Goal: Task Accomplishment & Management: Manage account settings

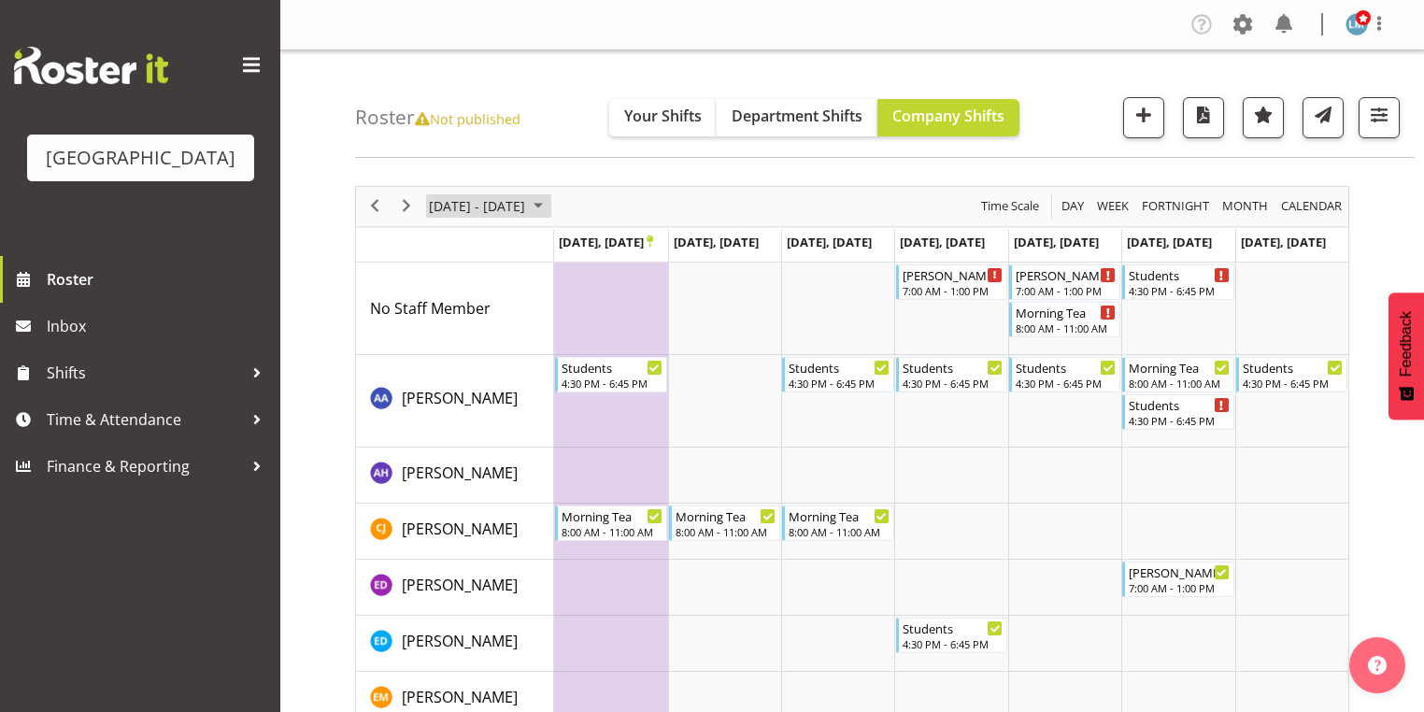
click at [549, 203] on span "November 2025" at bounding box center [538, 205] width 22 height 23
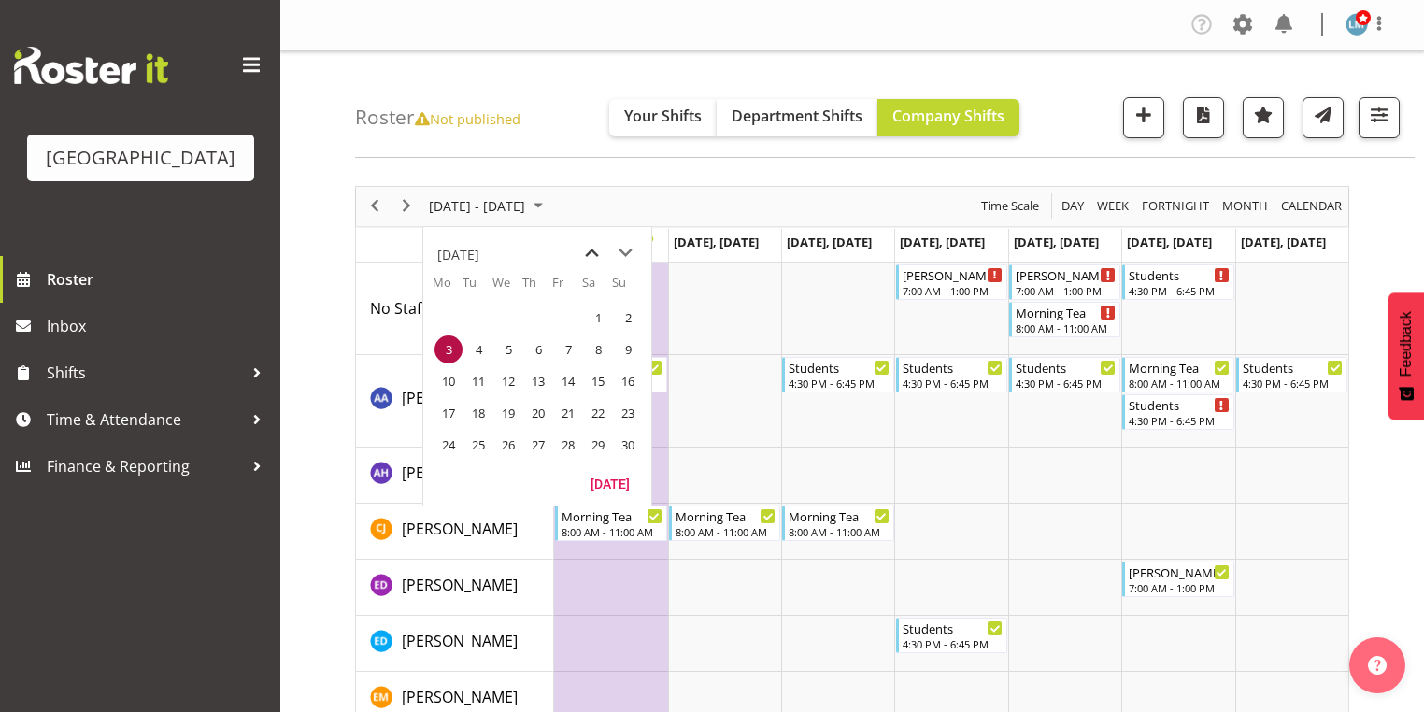
click at [590, 250] on span "previous month" at bounding box center [592, 253] width 33 height 34
click at [448, 347] on span "6" at bounding box center [448, 349] width 28 height 28
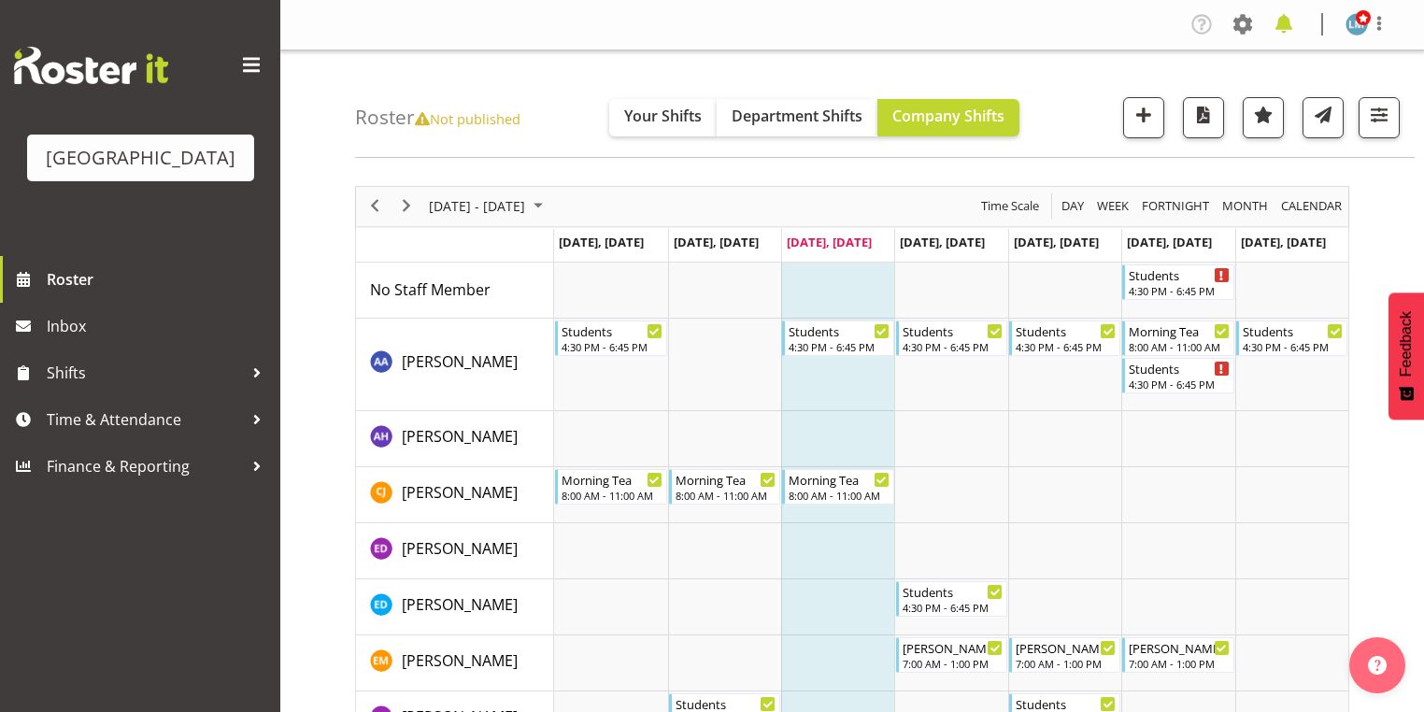
click at [1284, 18] on span at bounding box center [1284, 24] width 30 height 30
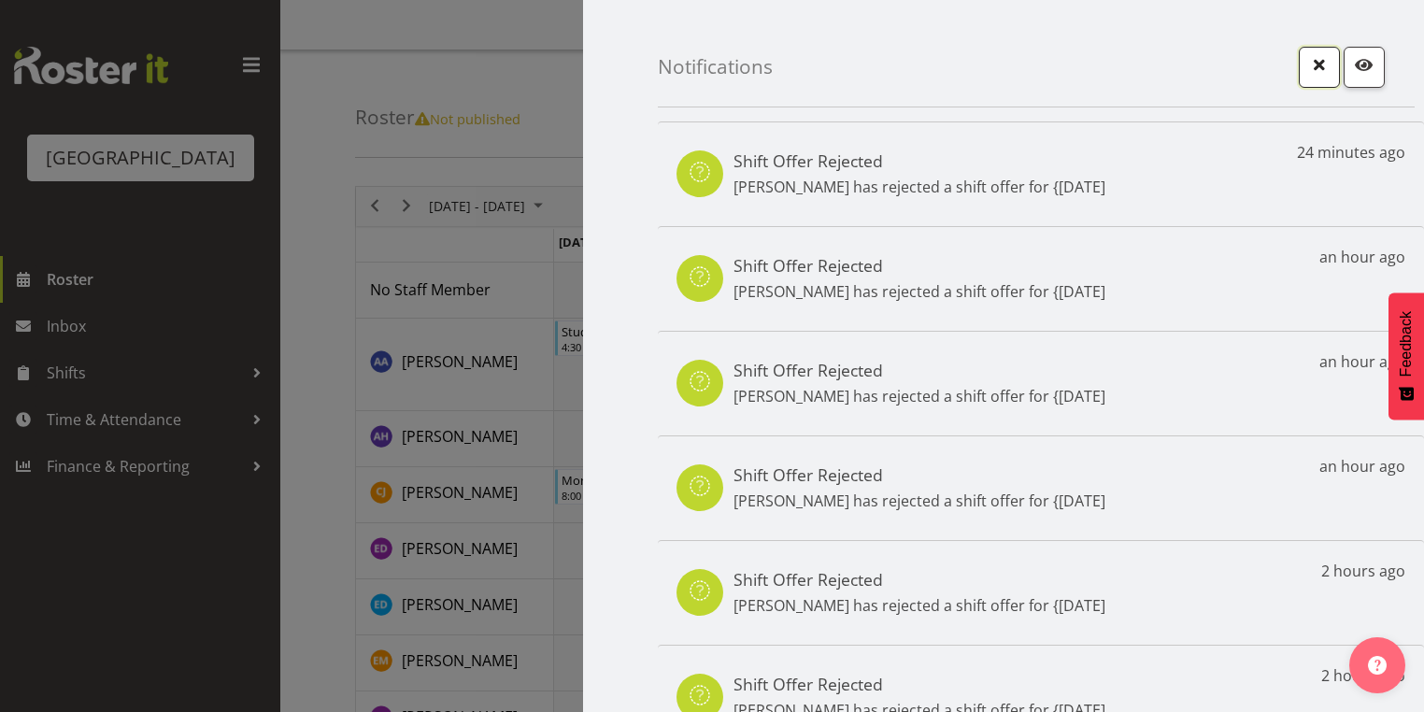
click at [1312, 66] on span "button" at bounding box center [1319, 64] width 24 height 24
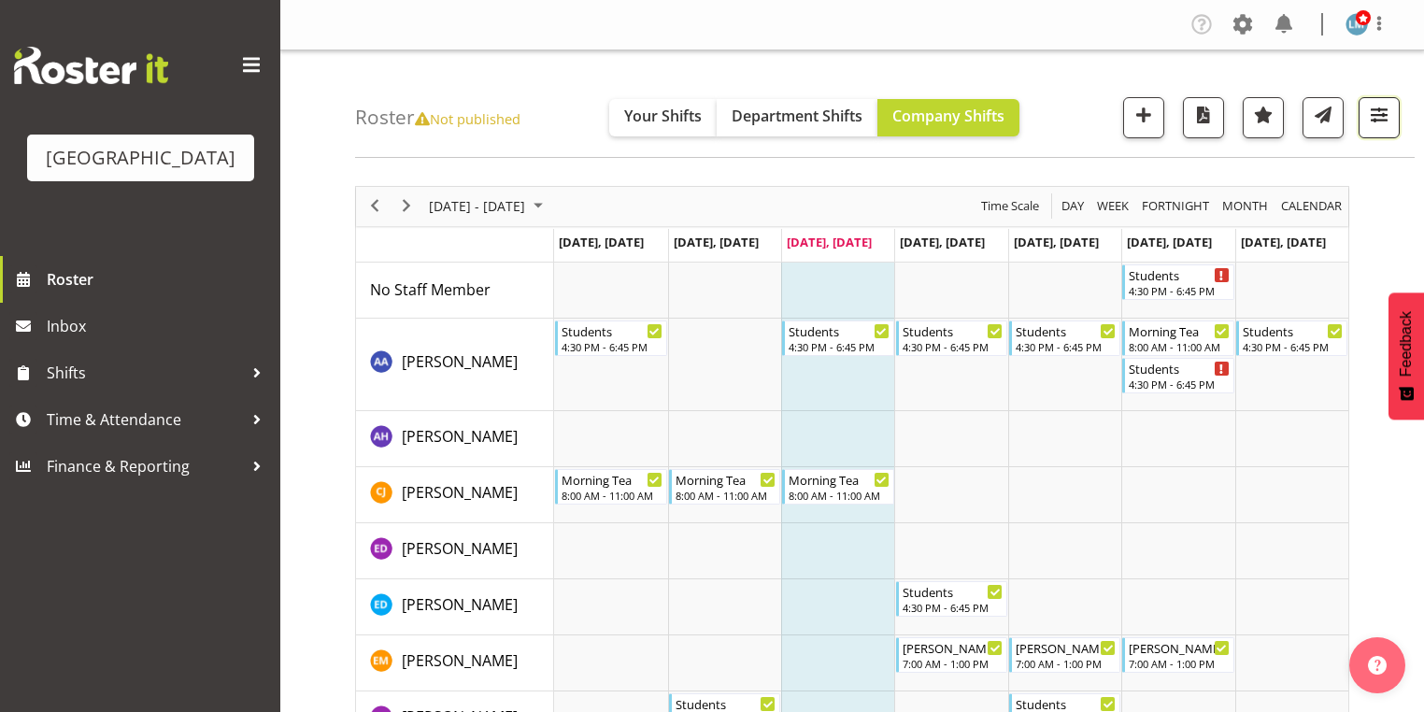
click at [1383, 108] on span "button" at bounding box center [1379, 115] width 24 height 24
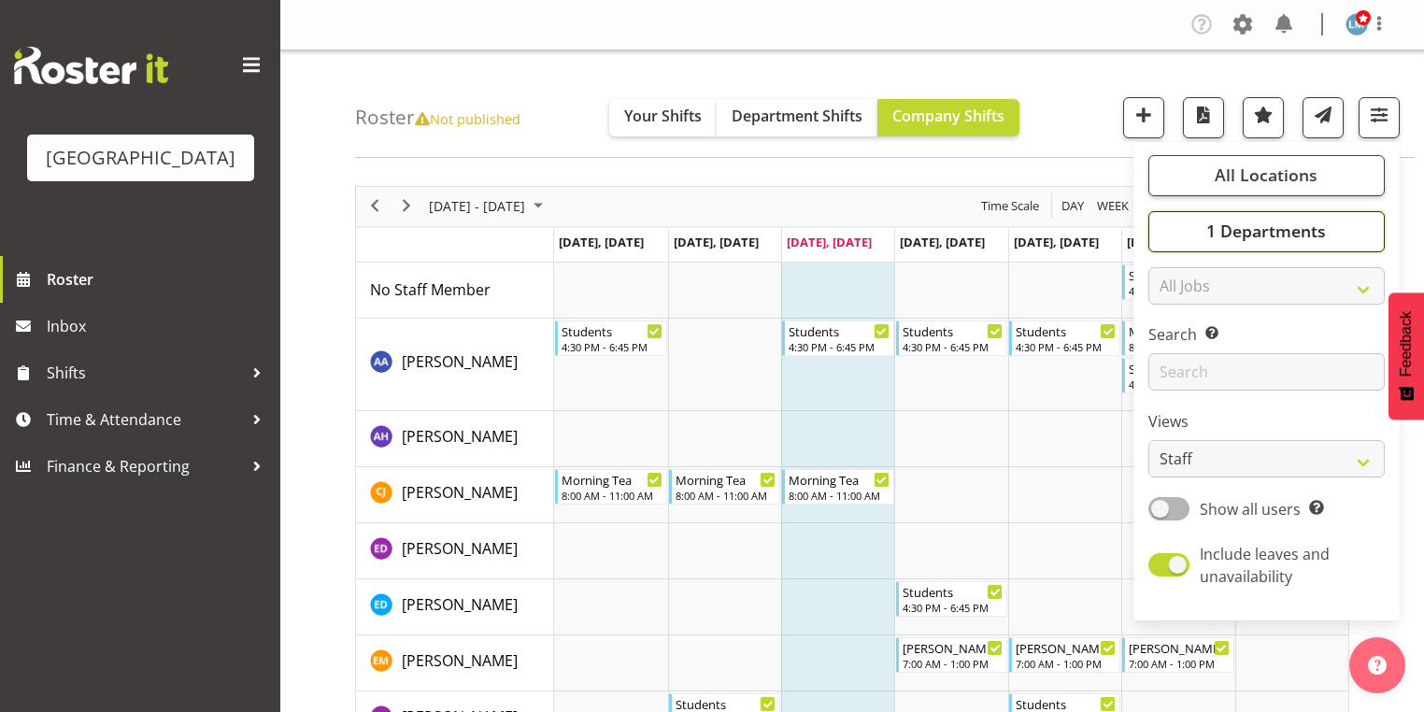
click at [1258, 235] on span "1 Departments" at bounding box center [1266, 231] width 120 height 22
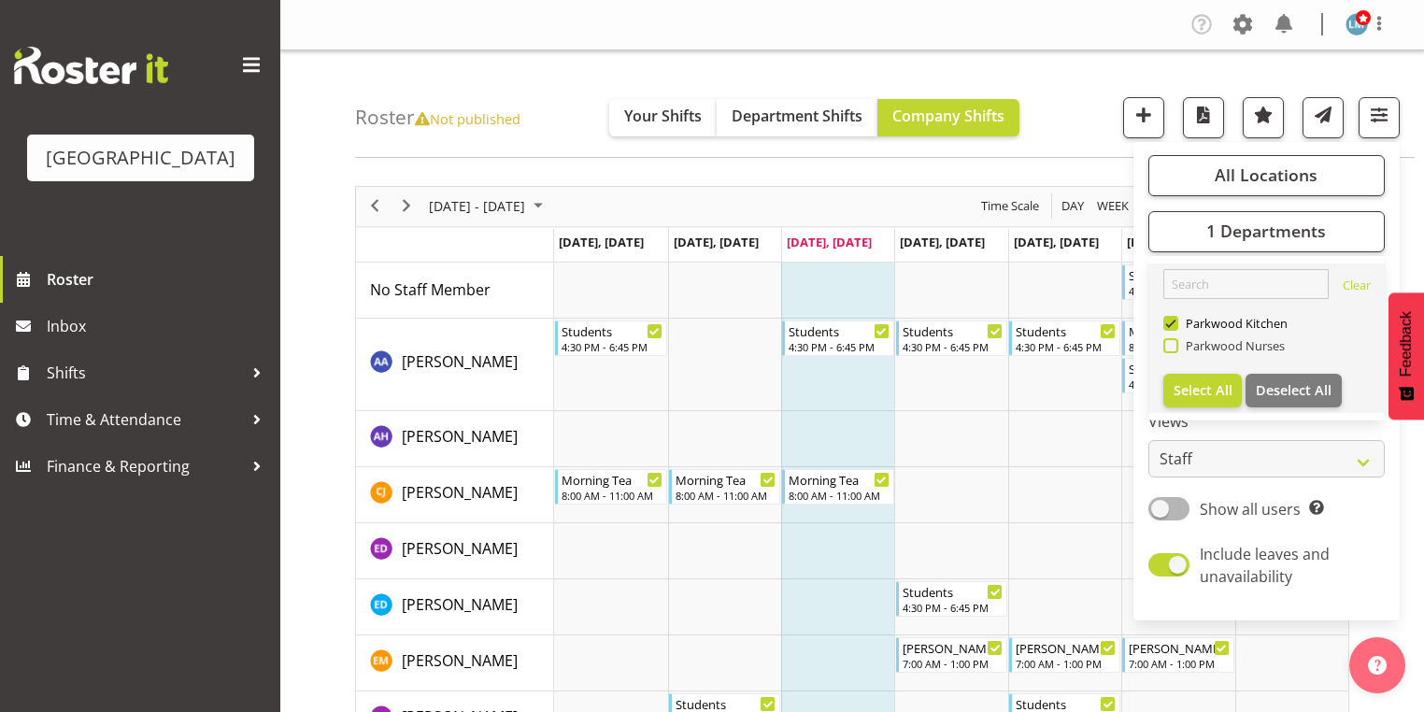
click at [1171, 344] on span at bounding box center [1170, 345] width 15 height 15
click at [1171, 344] on input "Parkwood Nurses" at bounding box center [1169, 345] width 12 height 12
checkbox input "true"
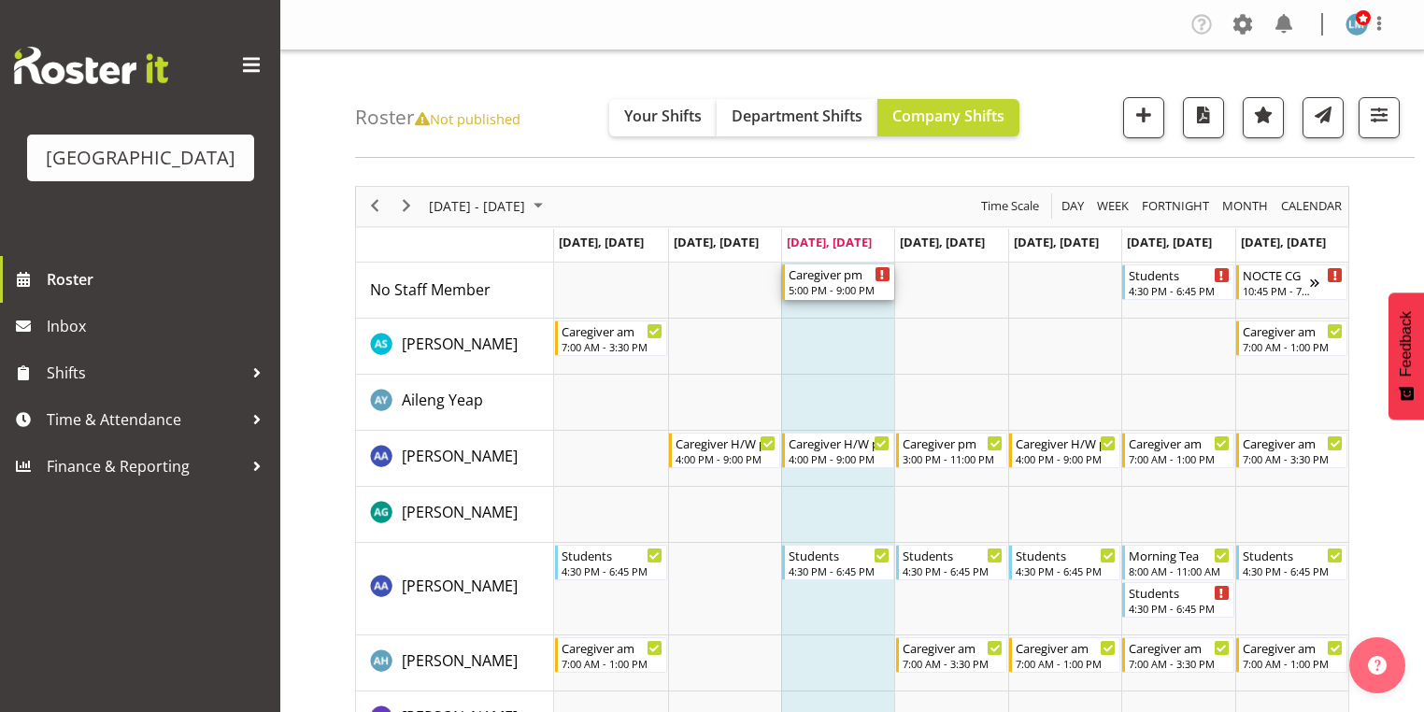
click at [816, 281] on div "Caregiver pm" at bounding box center [839, 273] width 101 height 19
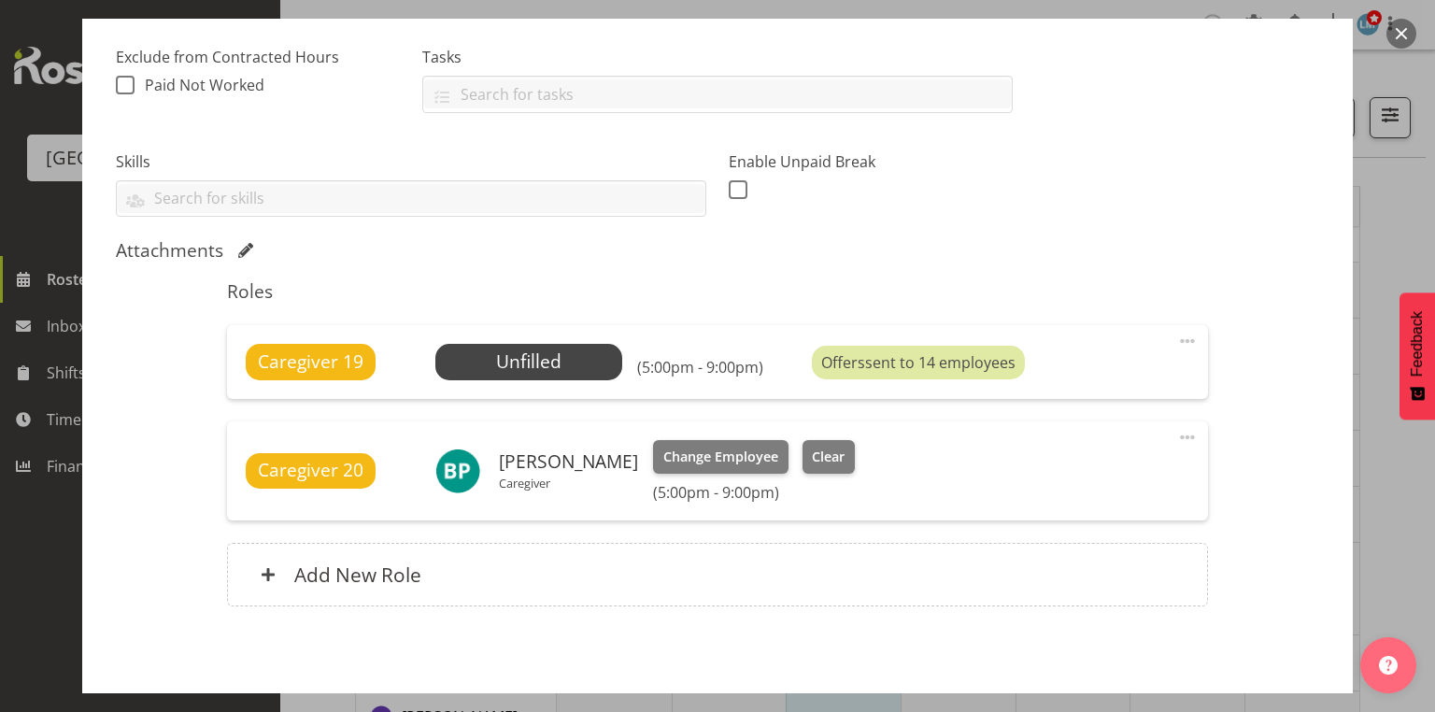
scroll to position [463, 0]
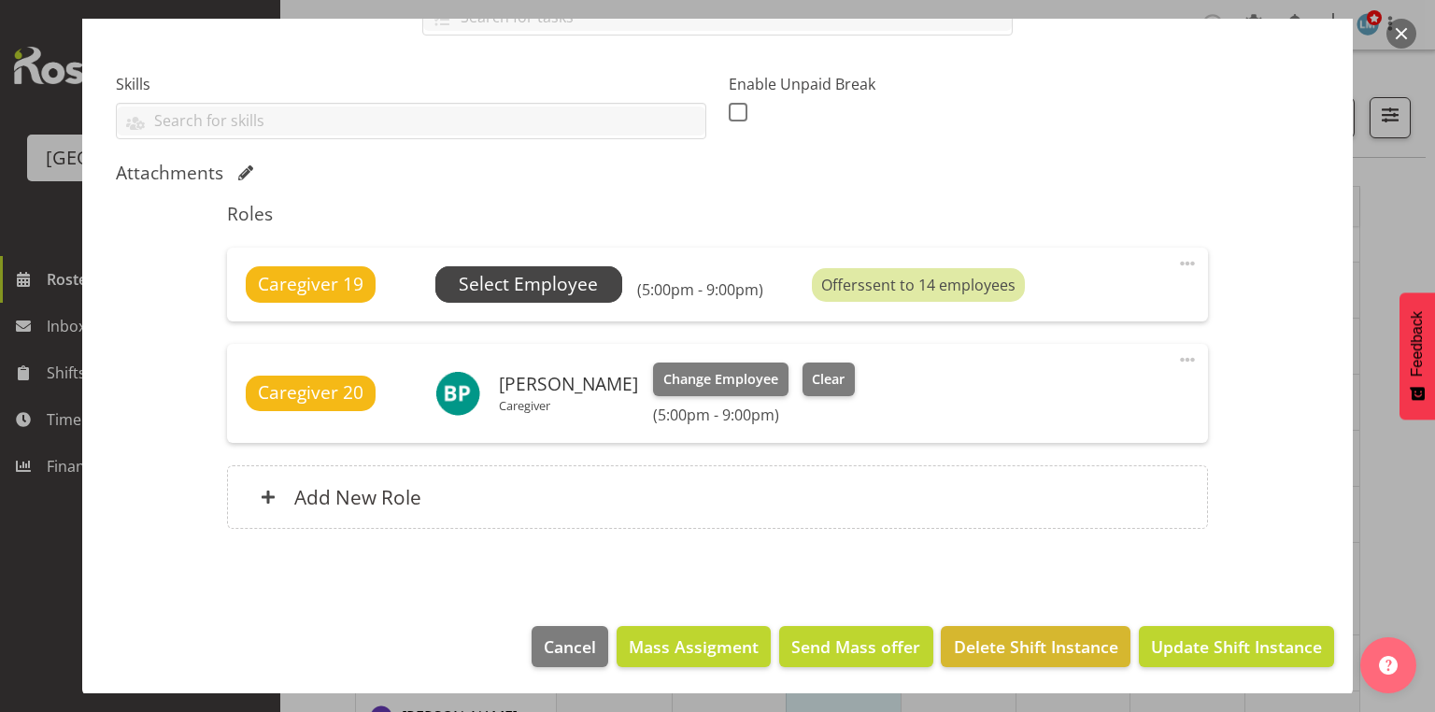
click at [501, 288] on span "Select Employee" at bounding box center [528, 284] width 139 height 27
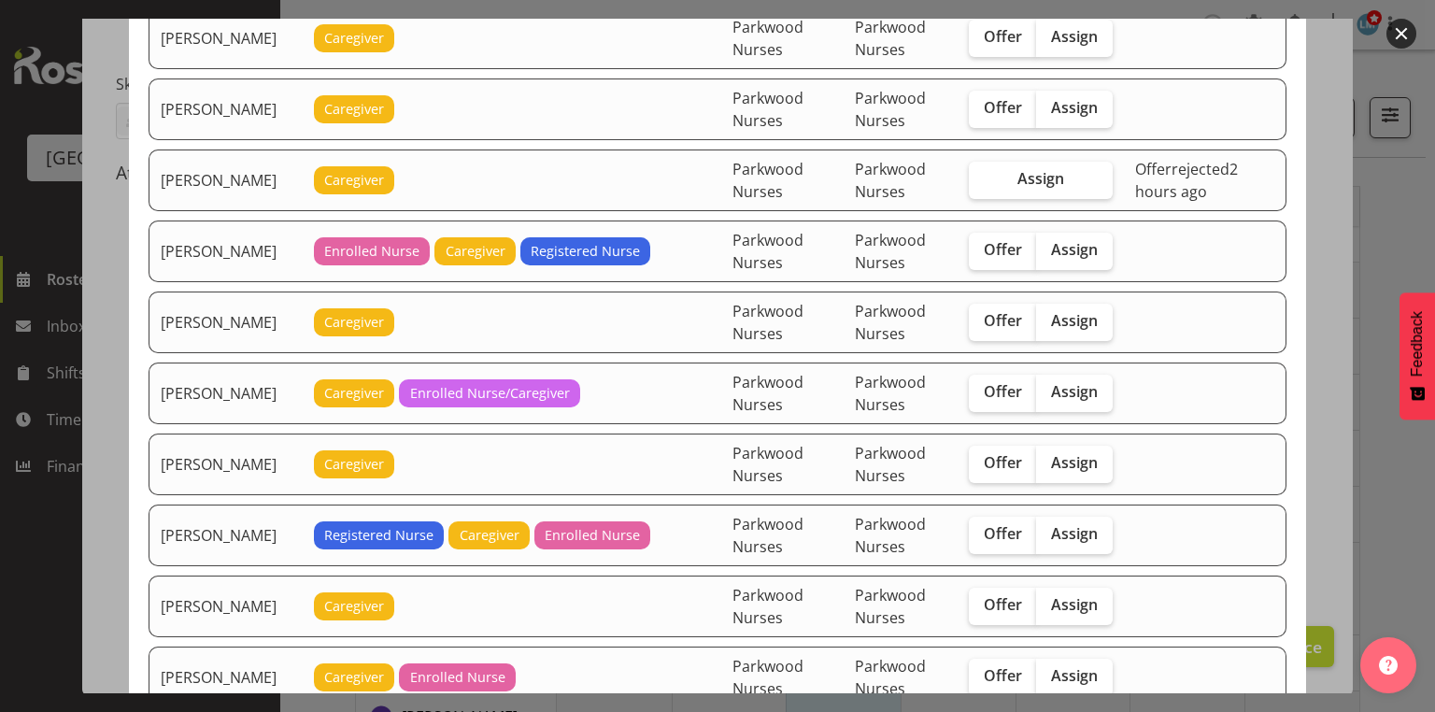
scroll to position [2990, 0]
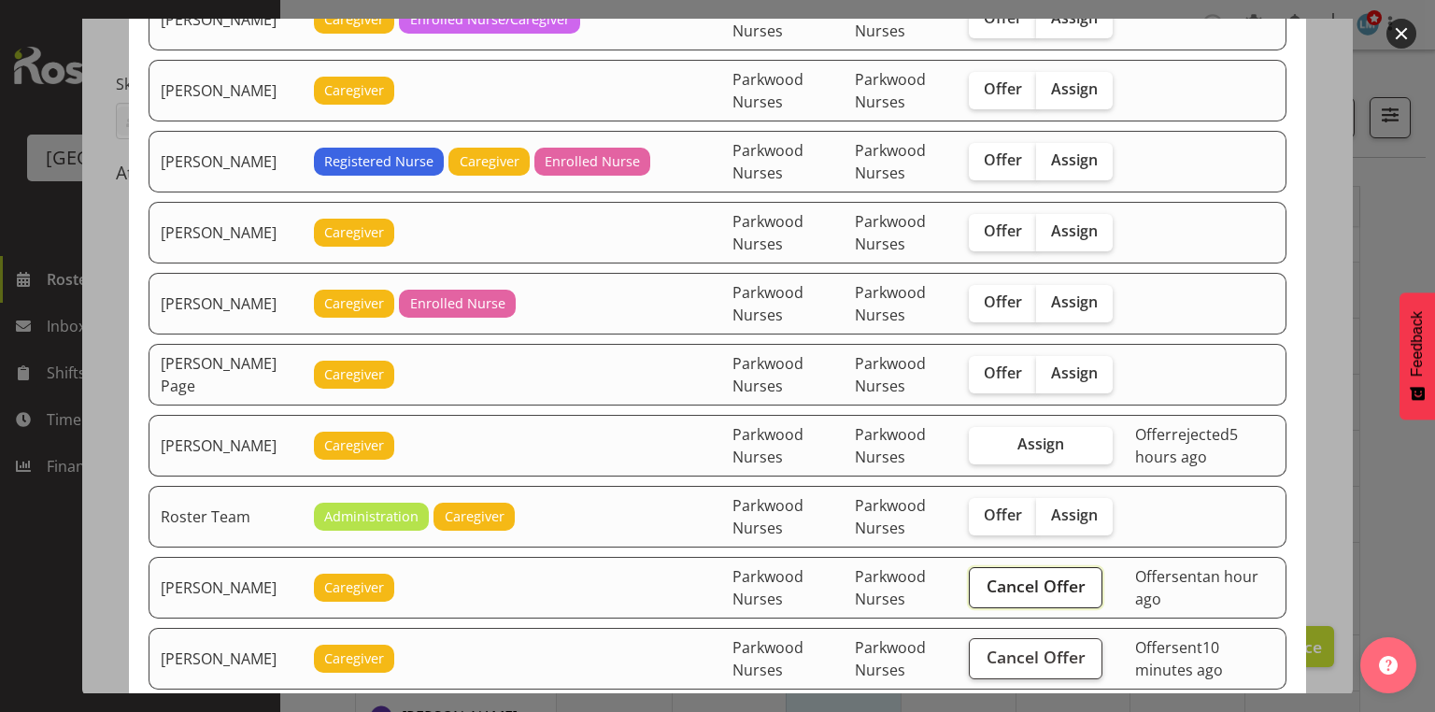
click at [1045, 574] on span "Cancel Offer" at bounding box center [1036, 586] width 99 height 24
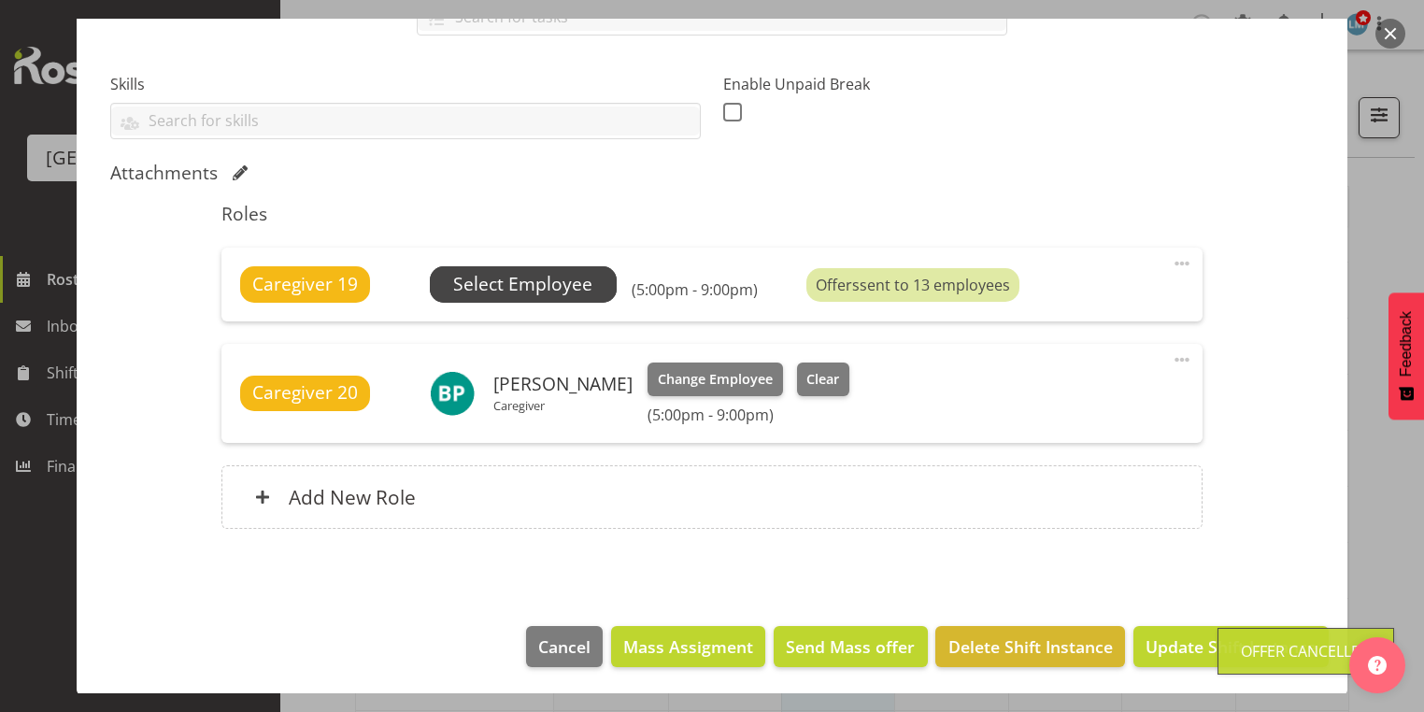
click at [516, 280] on span "Select Employee" at bounding box center [522, 284] width 139 height 27
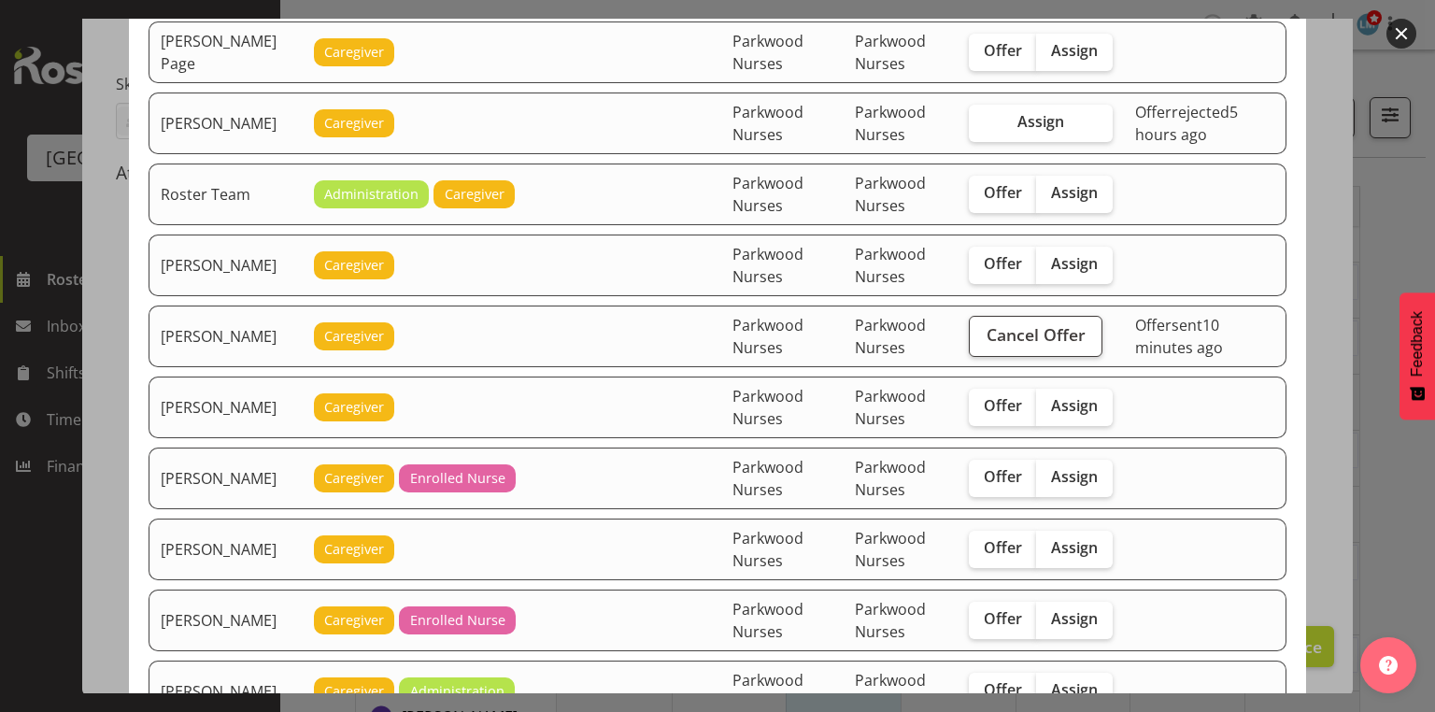
scroll to position [3139, 0]
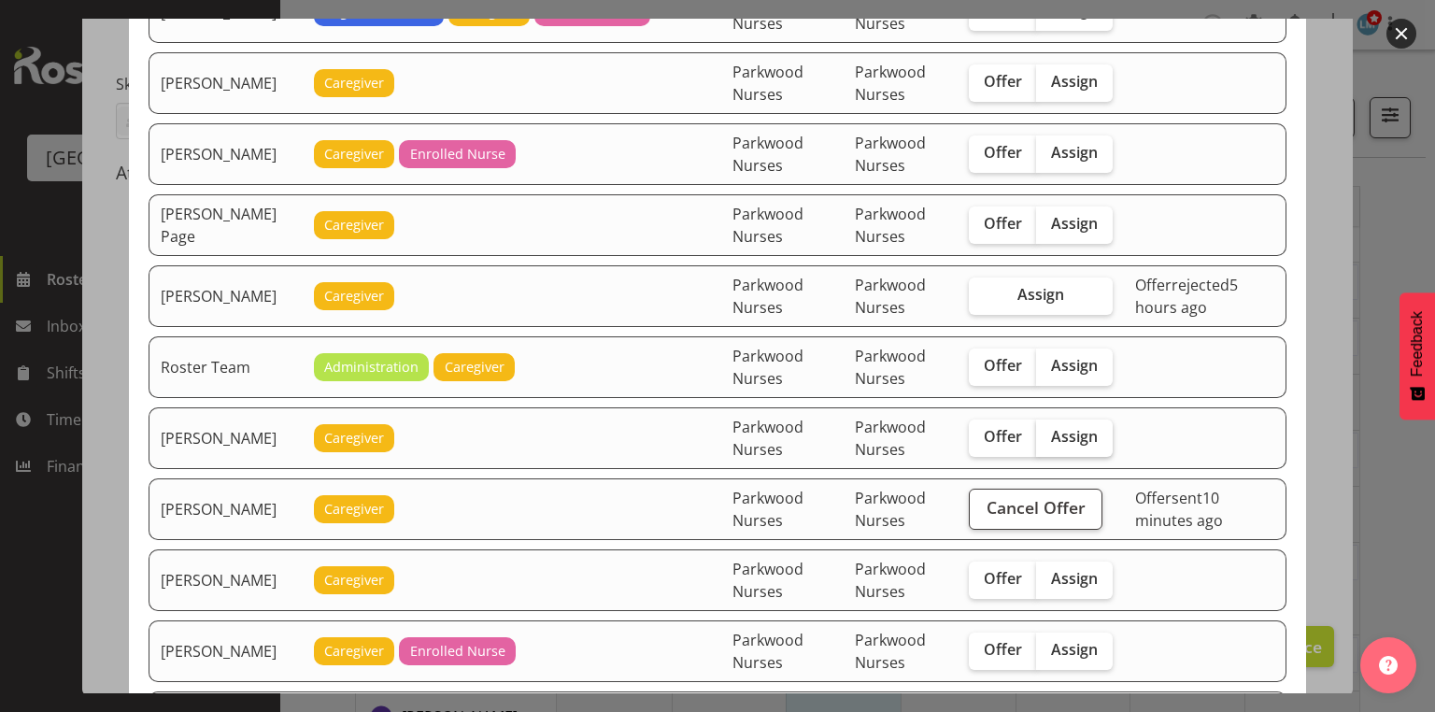
click at [1098, 427] on span "Assign" at bounding box center [1074, 436] width 47 height 19
click at [1048, 431] on input "Assign" at bounding box center [1042, 437] width 12 height 12
checkbox input "true"
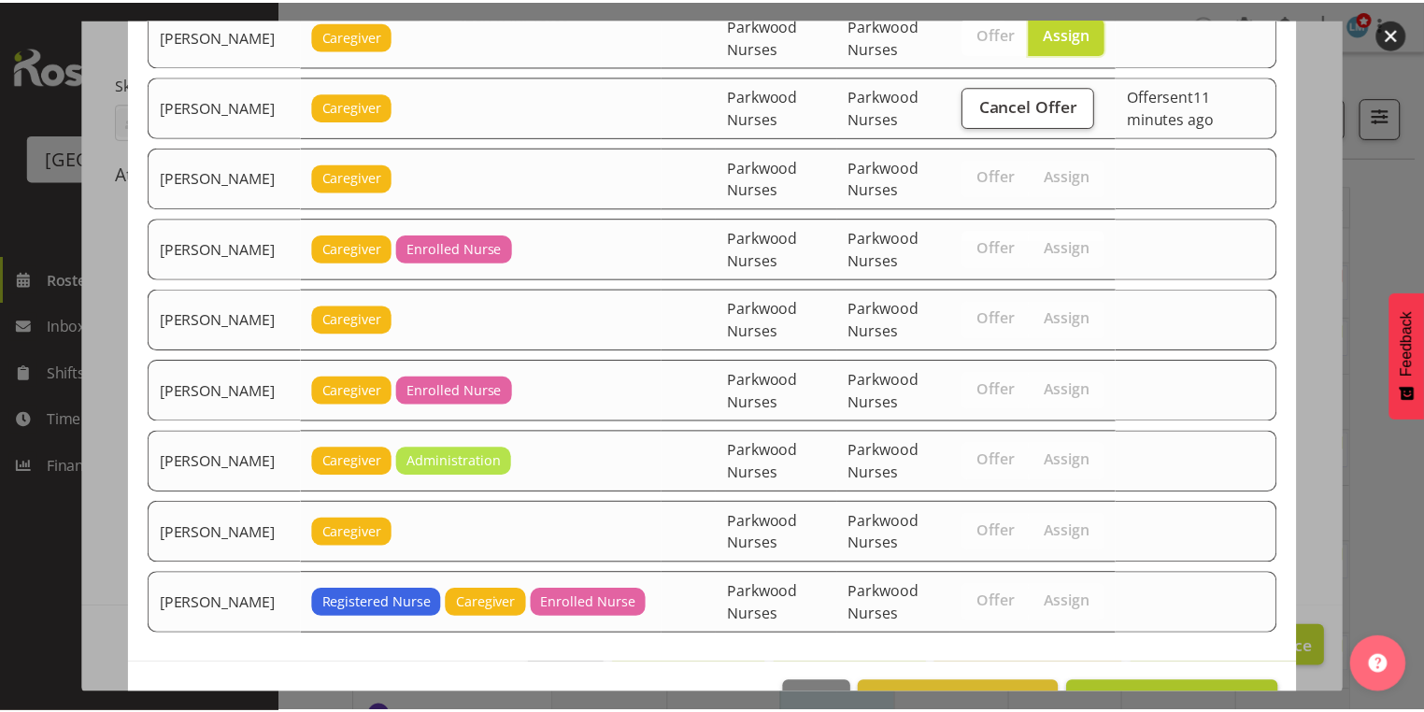
scroll to position [3556, 0]
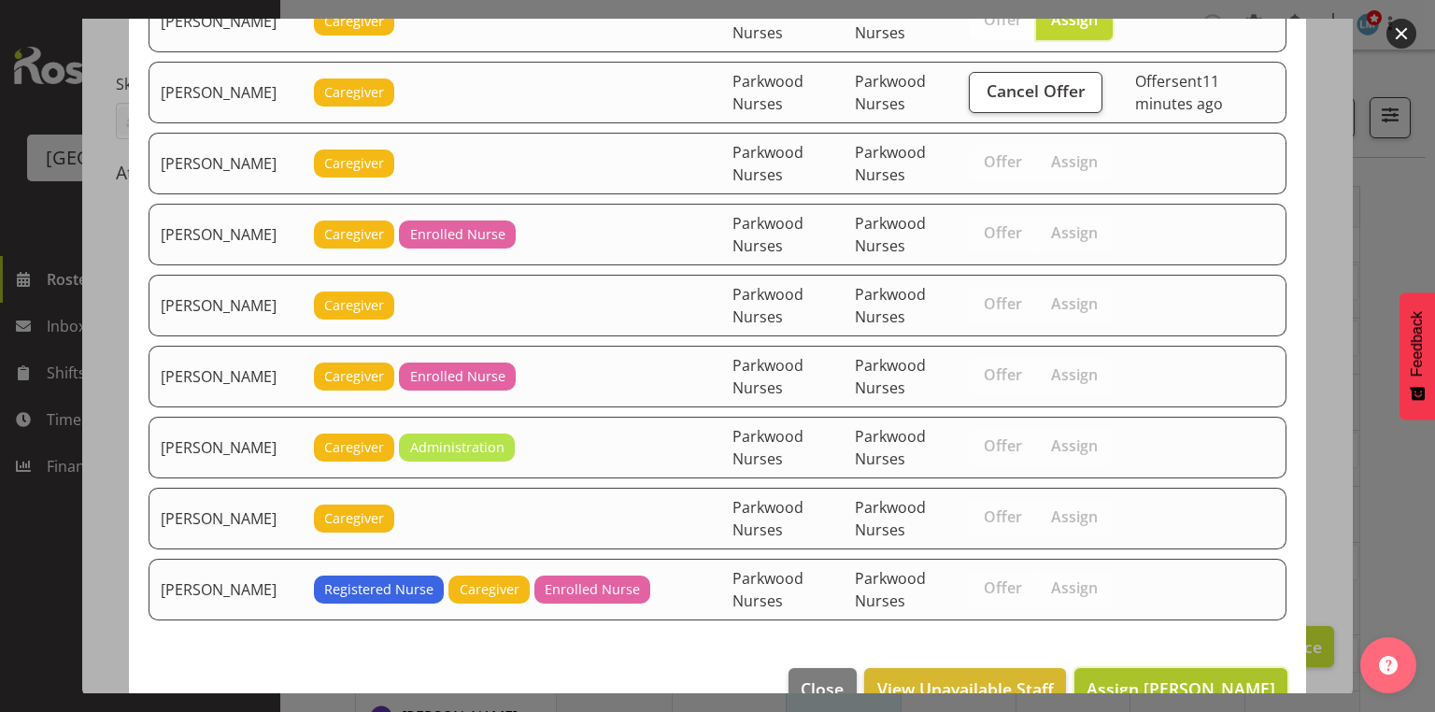
click at [1178, 677] on span "Assign [PERSON_NAME]" at bounding box center [1181, 688] width 189 height 22
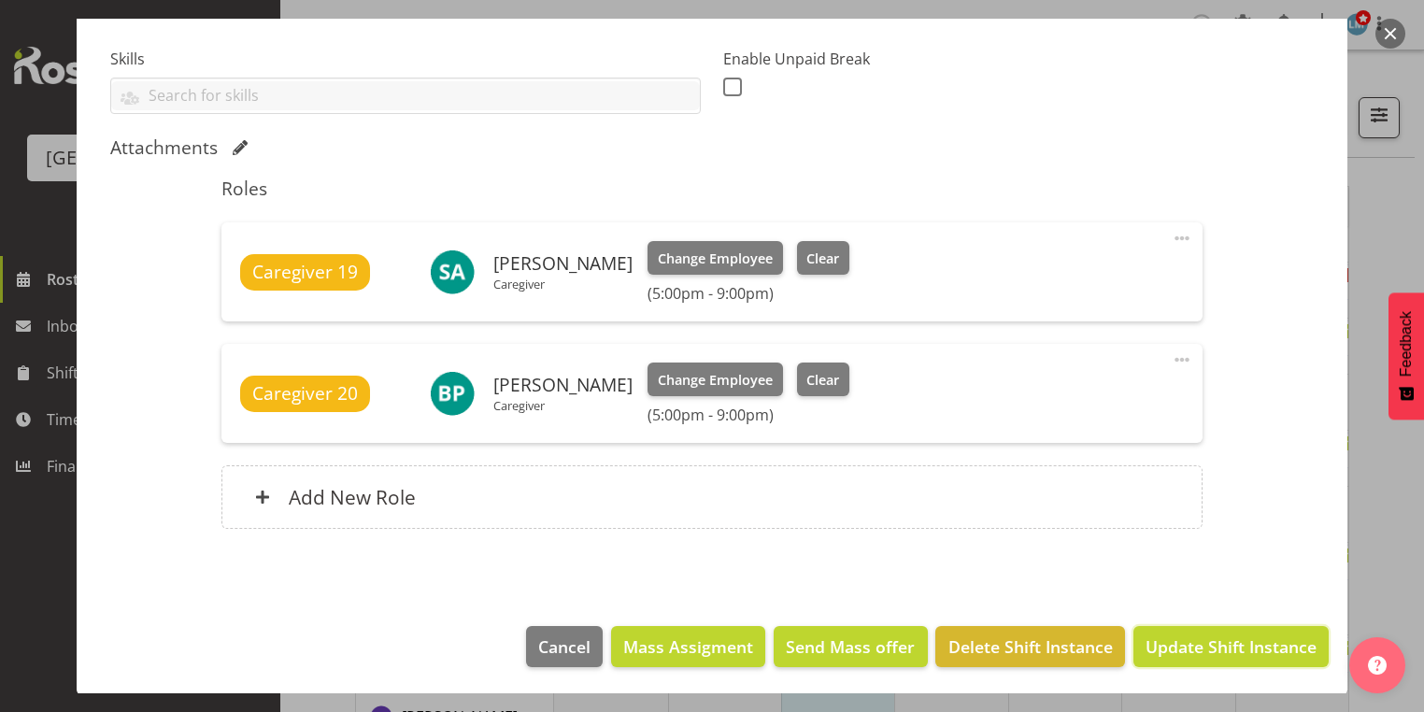
click at [1178, 651] on span "Update Shift Instance" at bounding box center [1230, 646] width 171 height 24
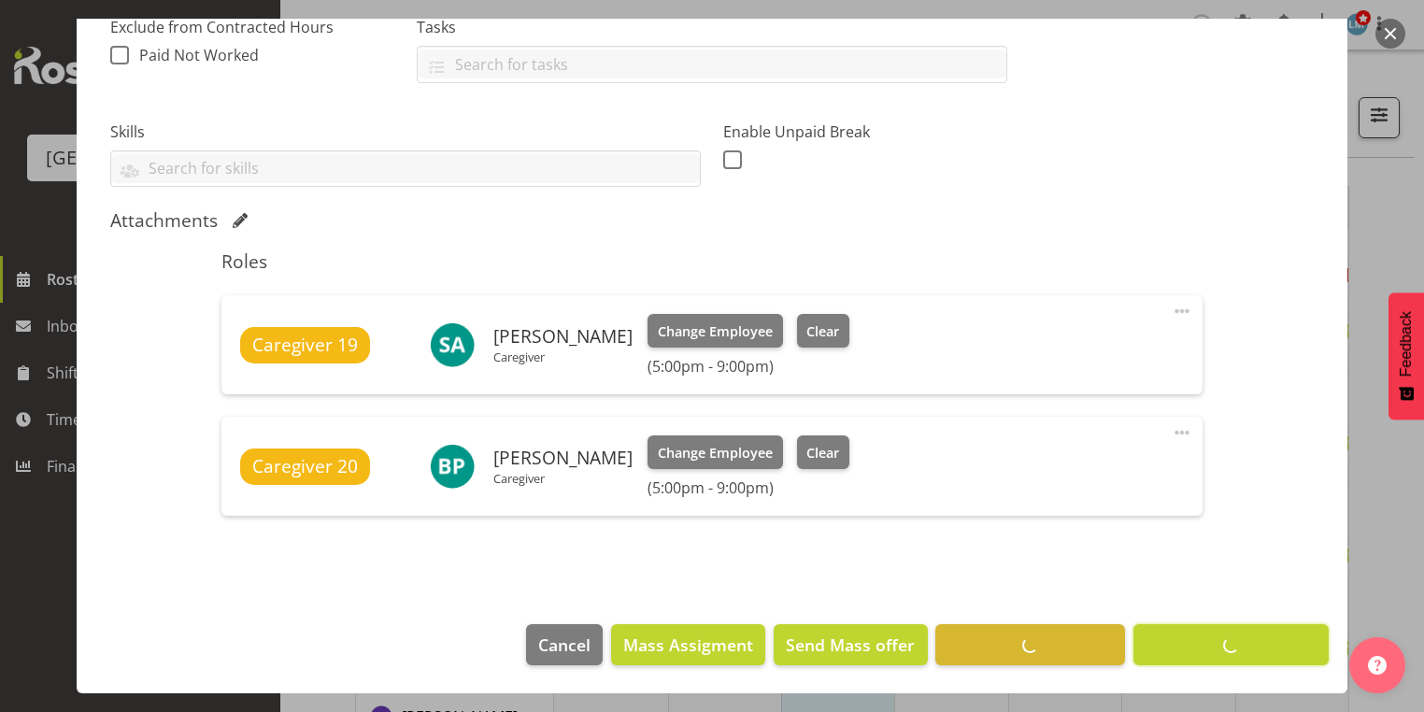
scroll to position [415, 0]
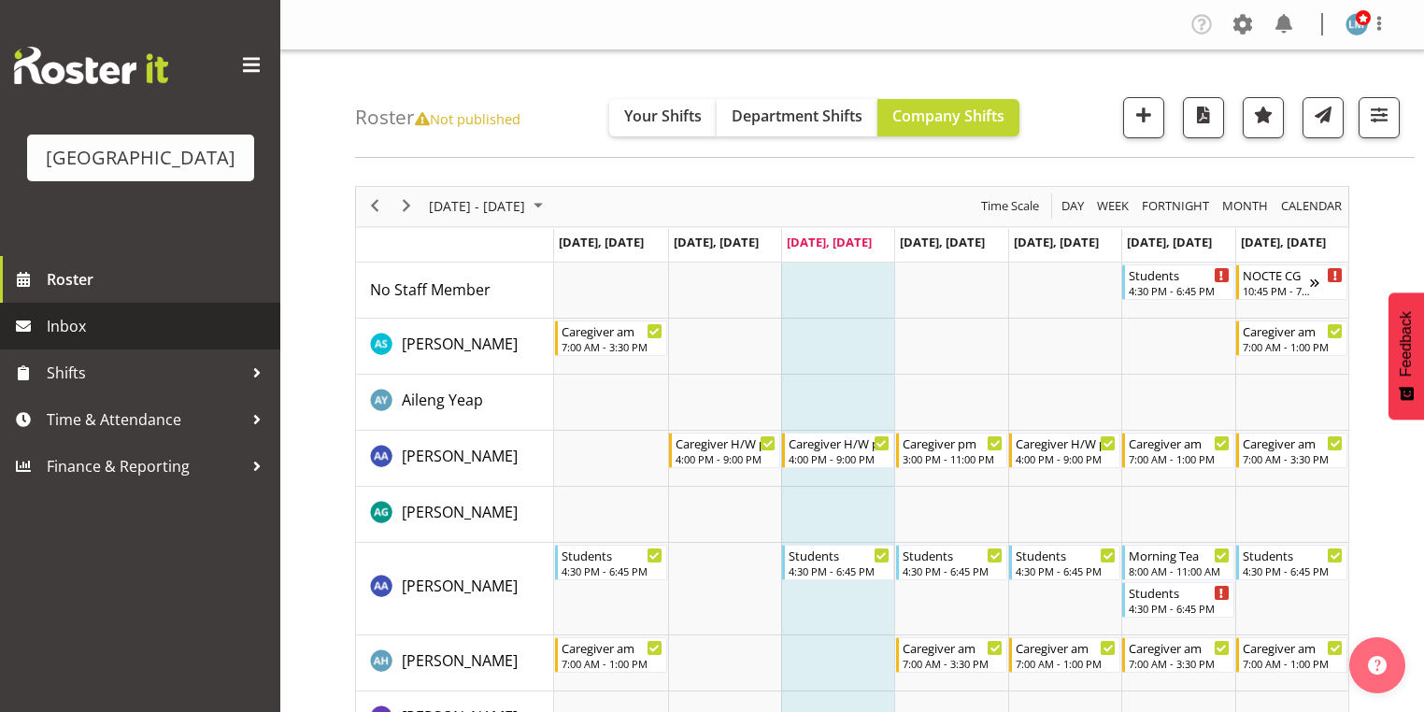
click at [86, 340] on span "Inbox" at bounding box center [159, 326] width 224 height 28
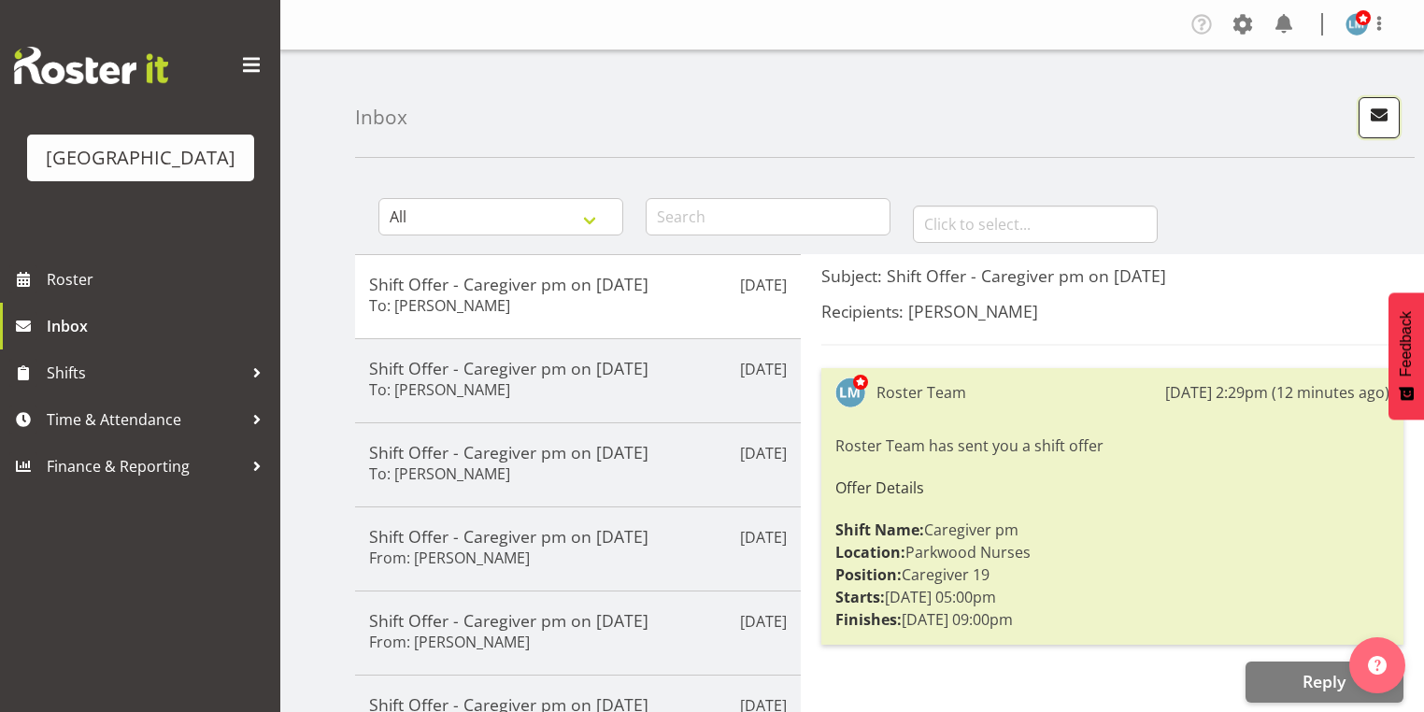
click at [1371, 114] on span "button" at bounding box center [1379, 115] width 24 height 24
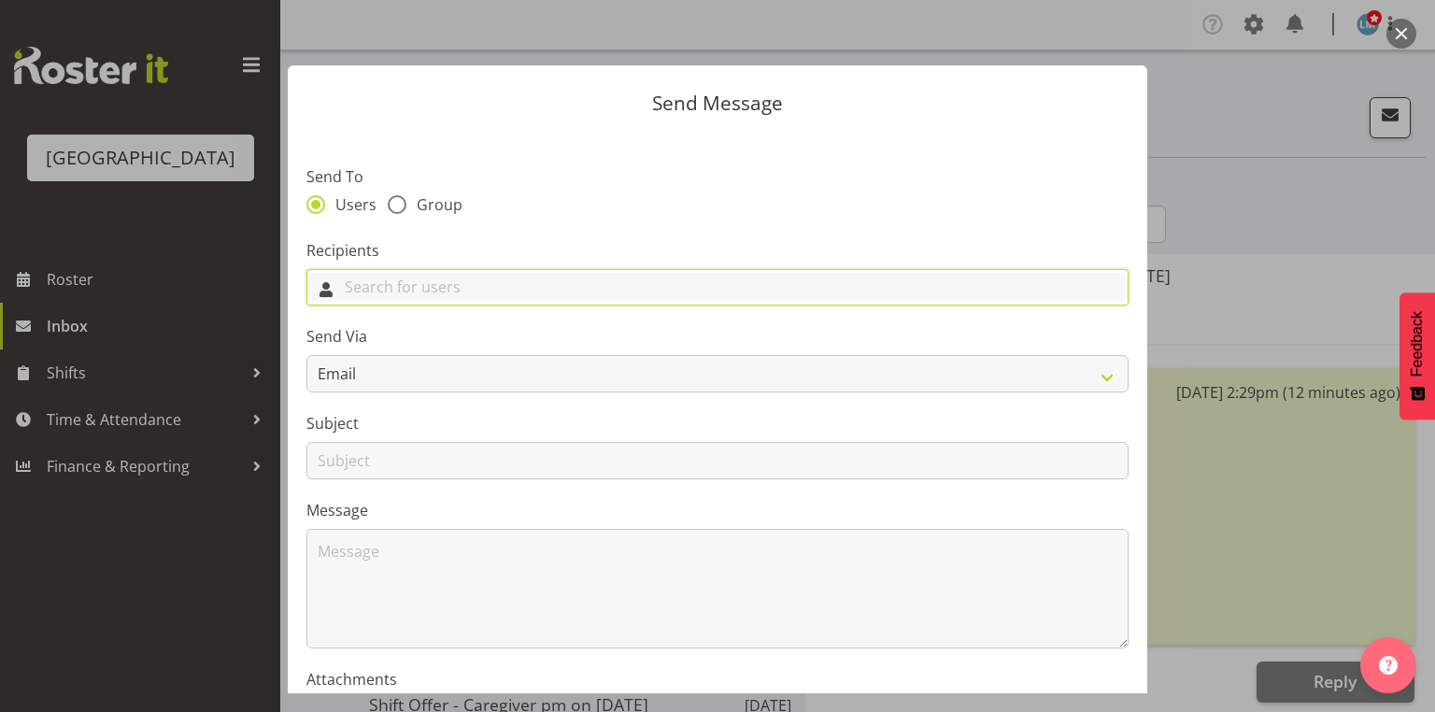
click at [725, 286] on input "text" at bounding box center [717, 287] width 820 height 29
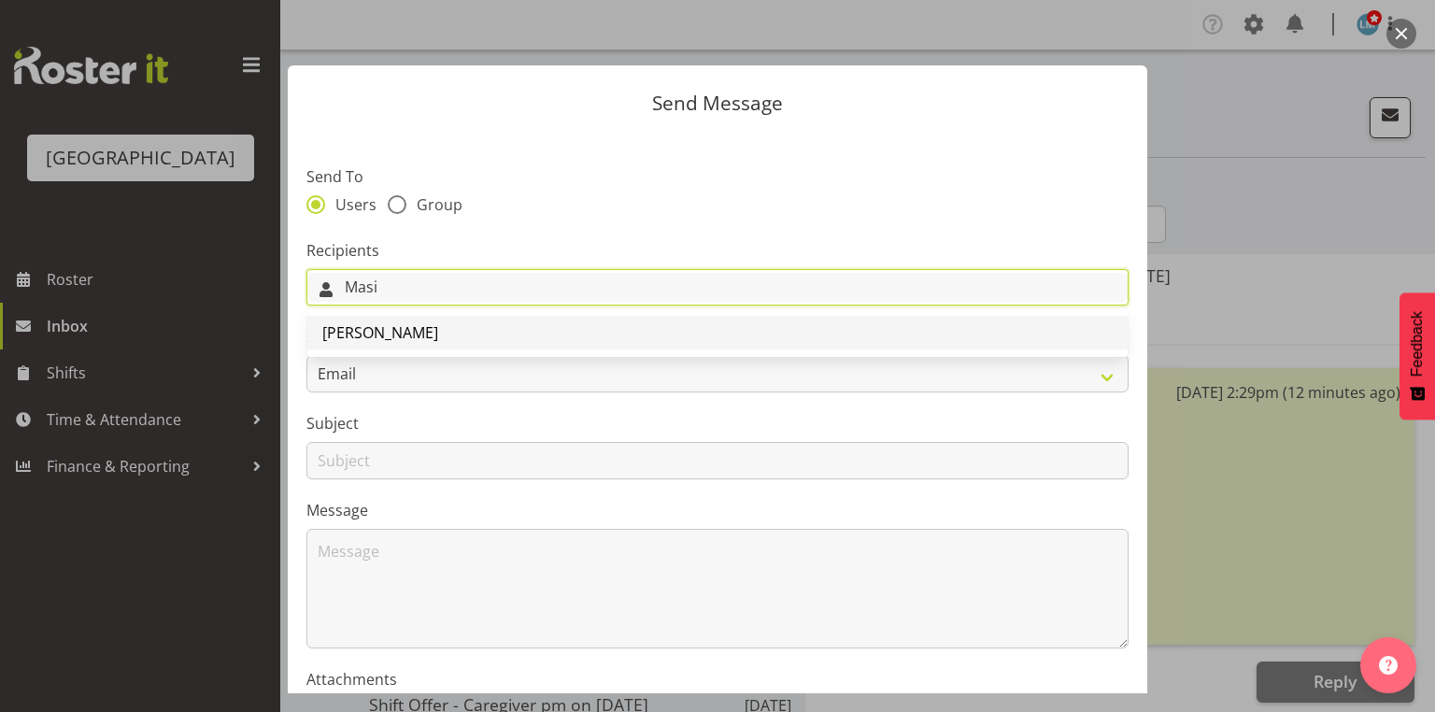
type input "Masi"
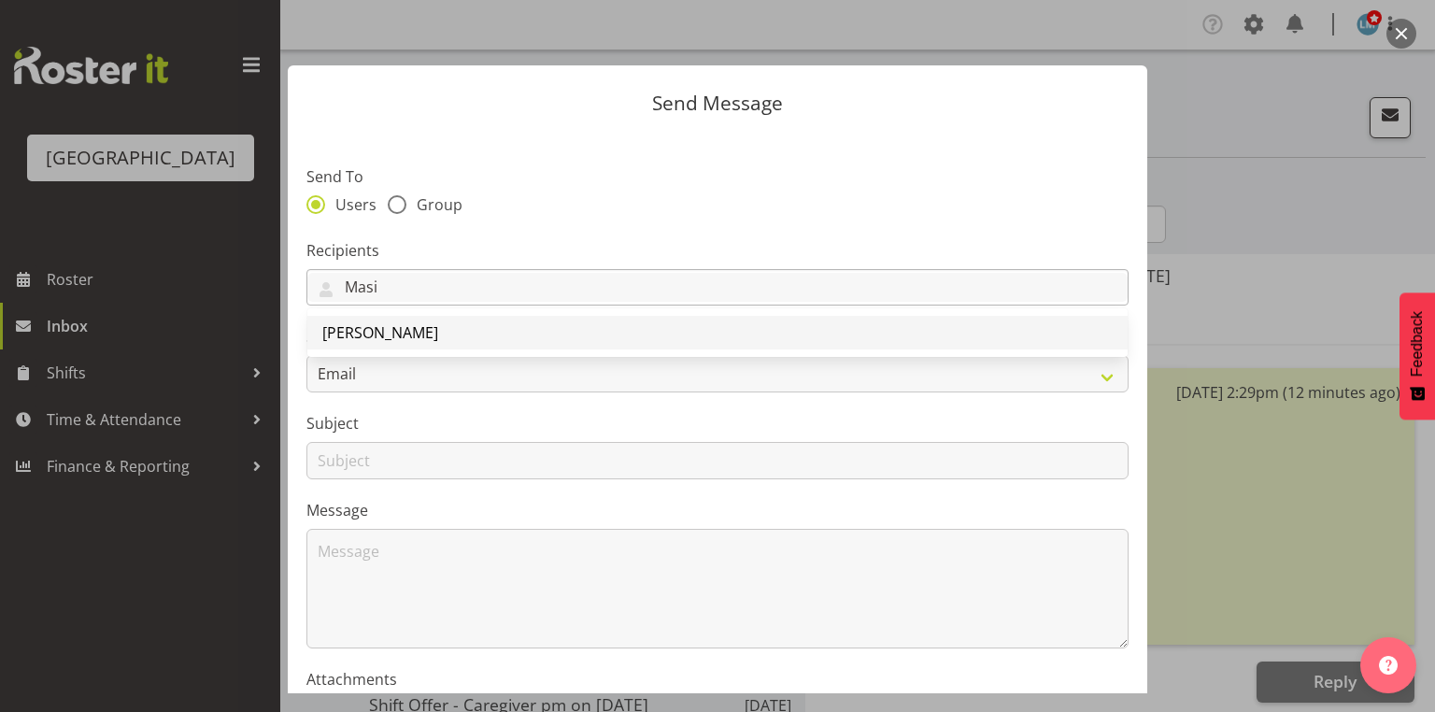
click at [365, 331] on span "[PERSON_NAME]" at bounding box center [380, 332] width 116 height 21
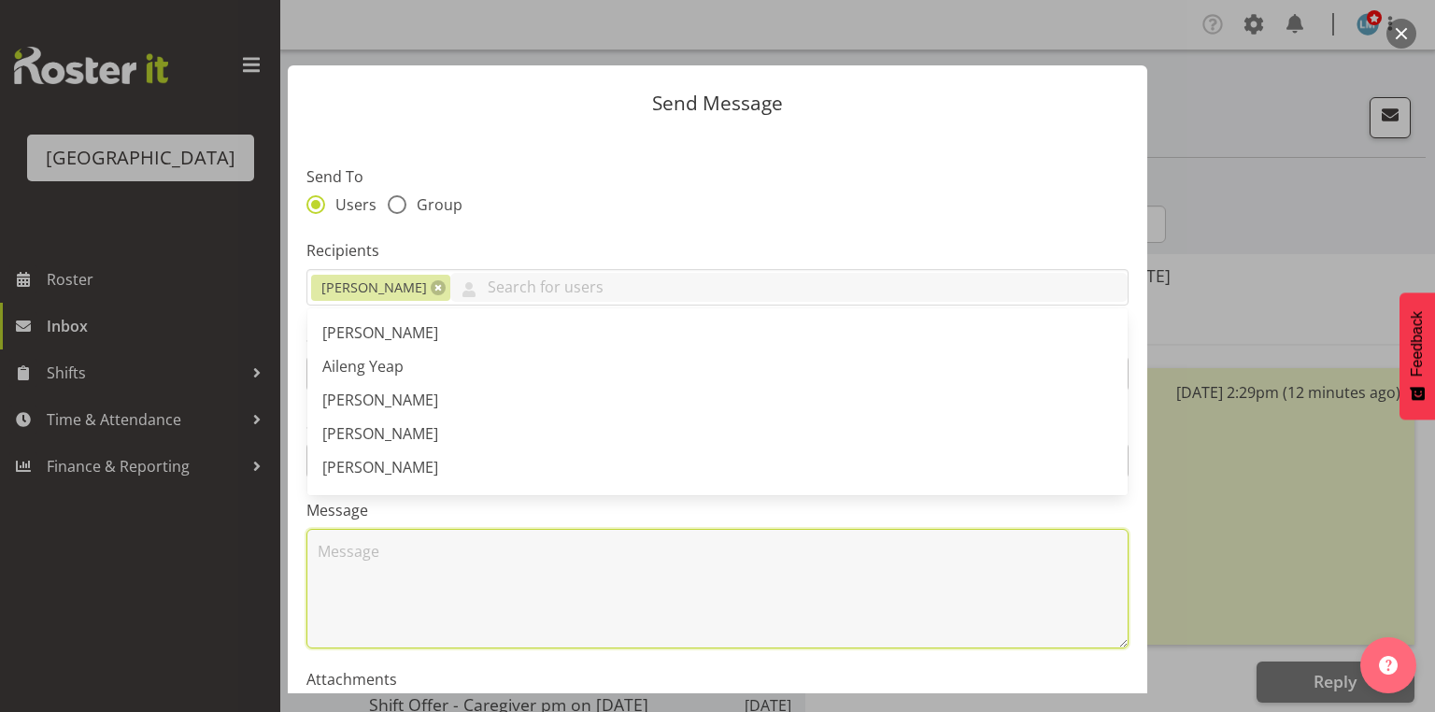
click at [423, 574] on textarea at bounding box center [717, 589] width 822 height 120
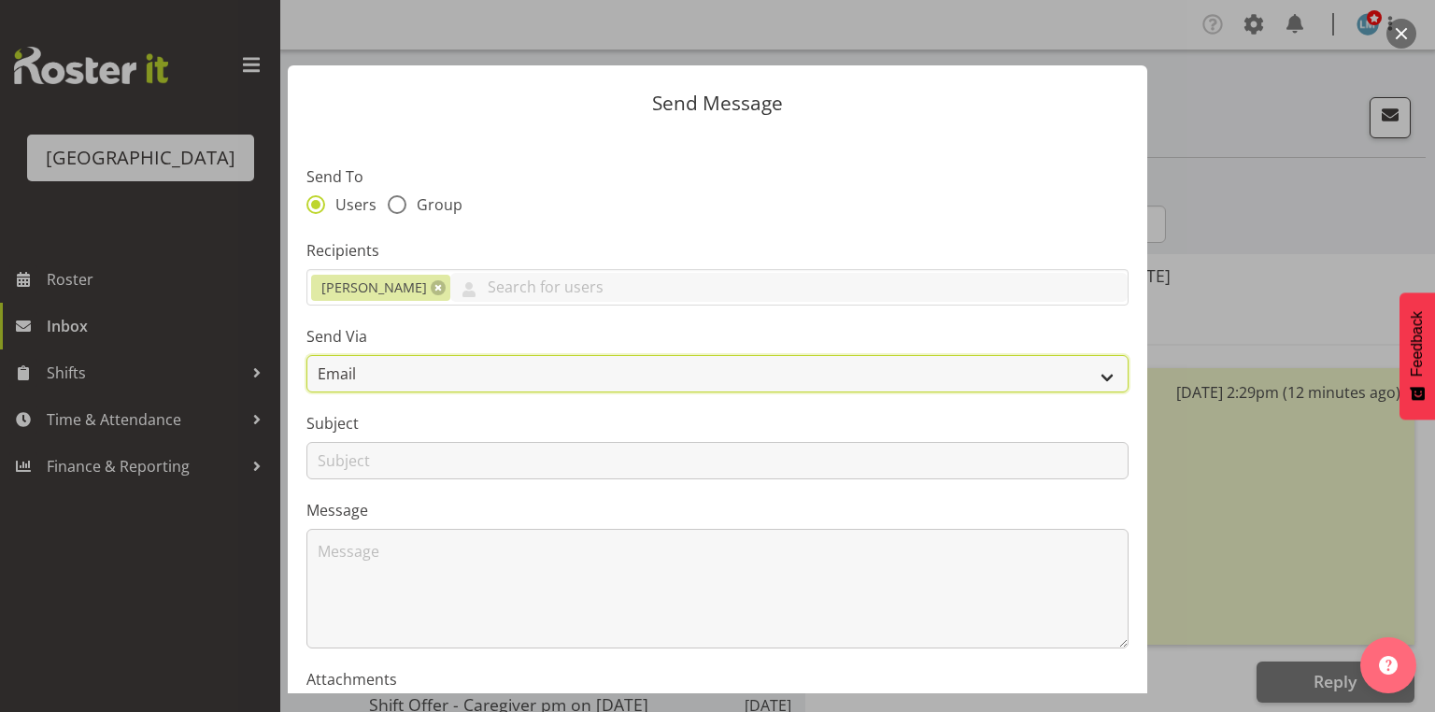
drag, startPoint x: 1099, startPoint y: 370, endPoint x: 1040, endPoint y: 385, distance: 60.7
click at [1099, 370] on select "Email SMS" at bounding box center [717, 373] width 822 height 37
select select "sms"
click at [306, 355] on select "Email SMS" at bounding box center [717, 373] width 822 height 37
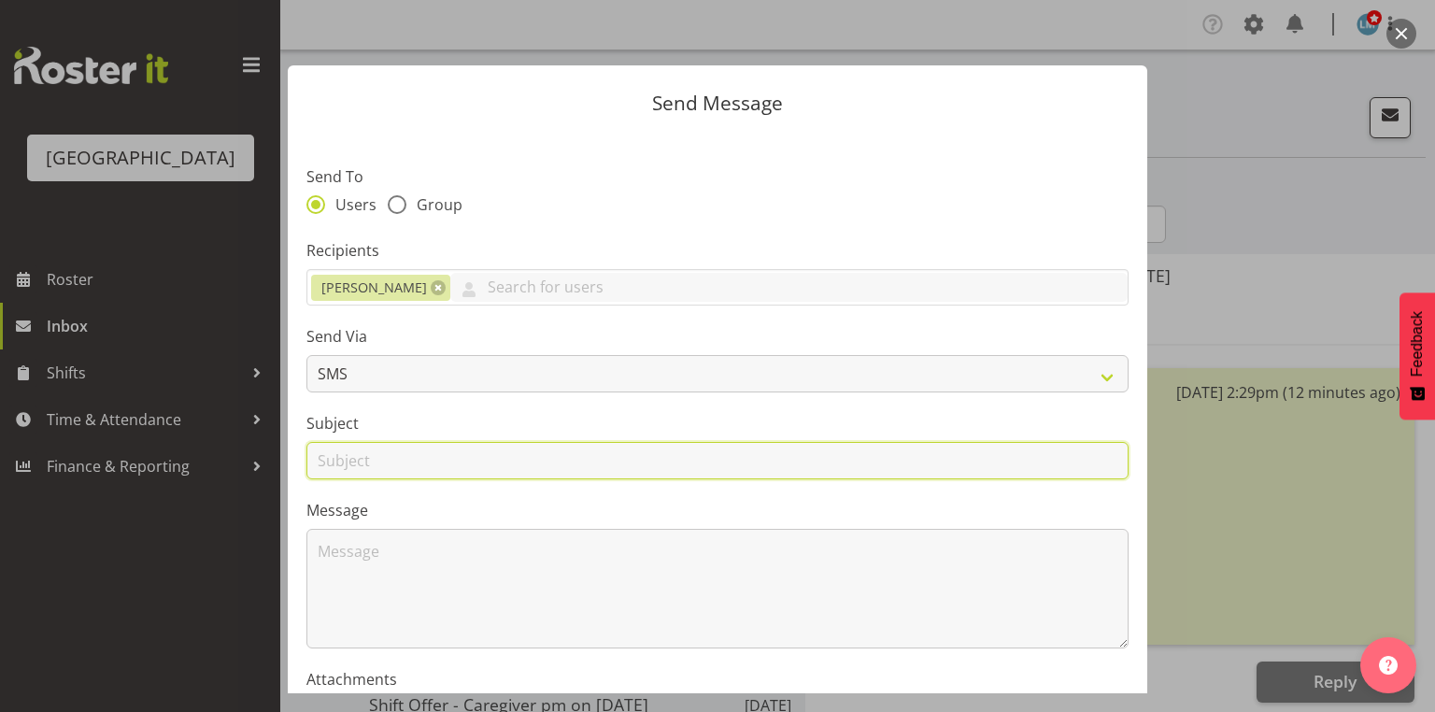
click at [344, 458] on input "text" at bounding box center [717, 460] width 822 height 37
type input "Leave"
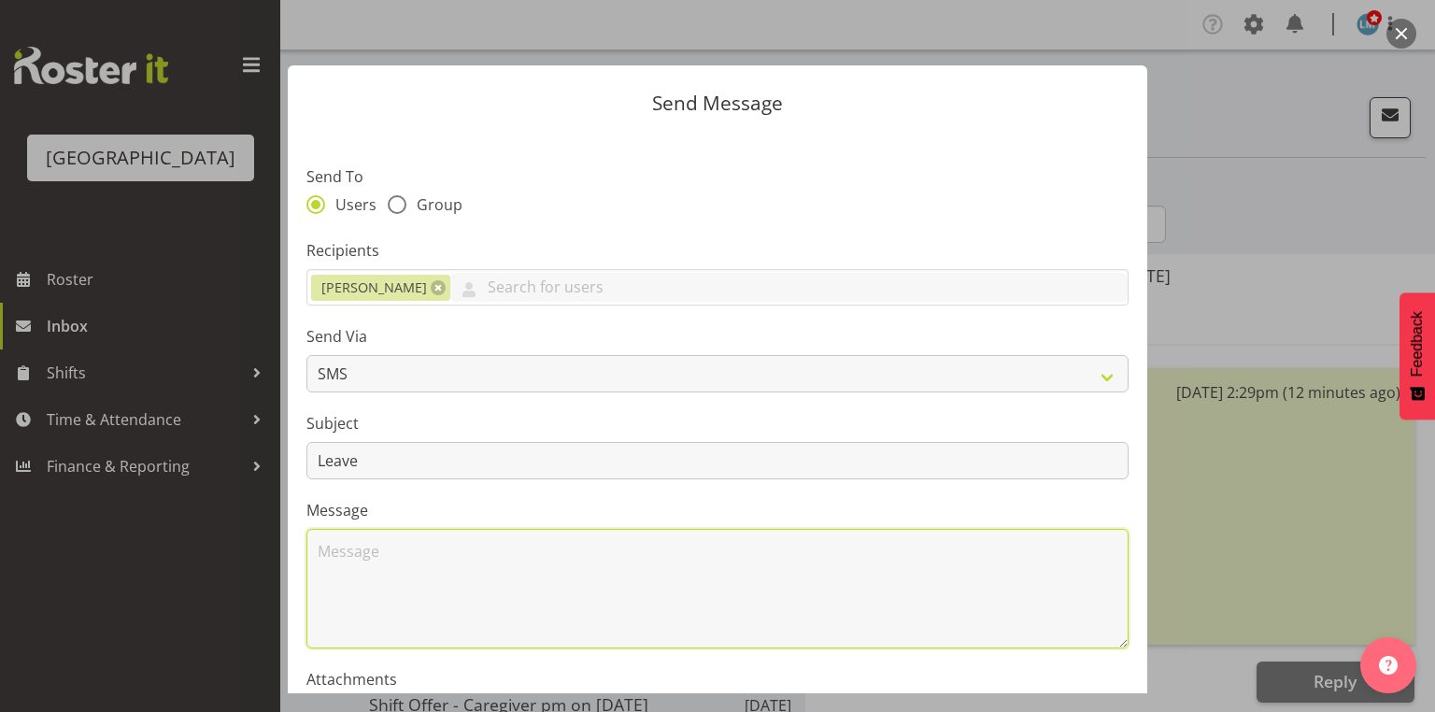
click at [395, 576] on textarea at bounding box center [717, 589] width 822 height 120
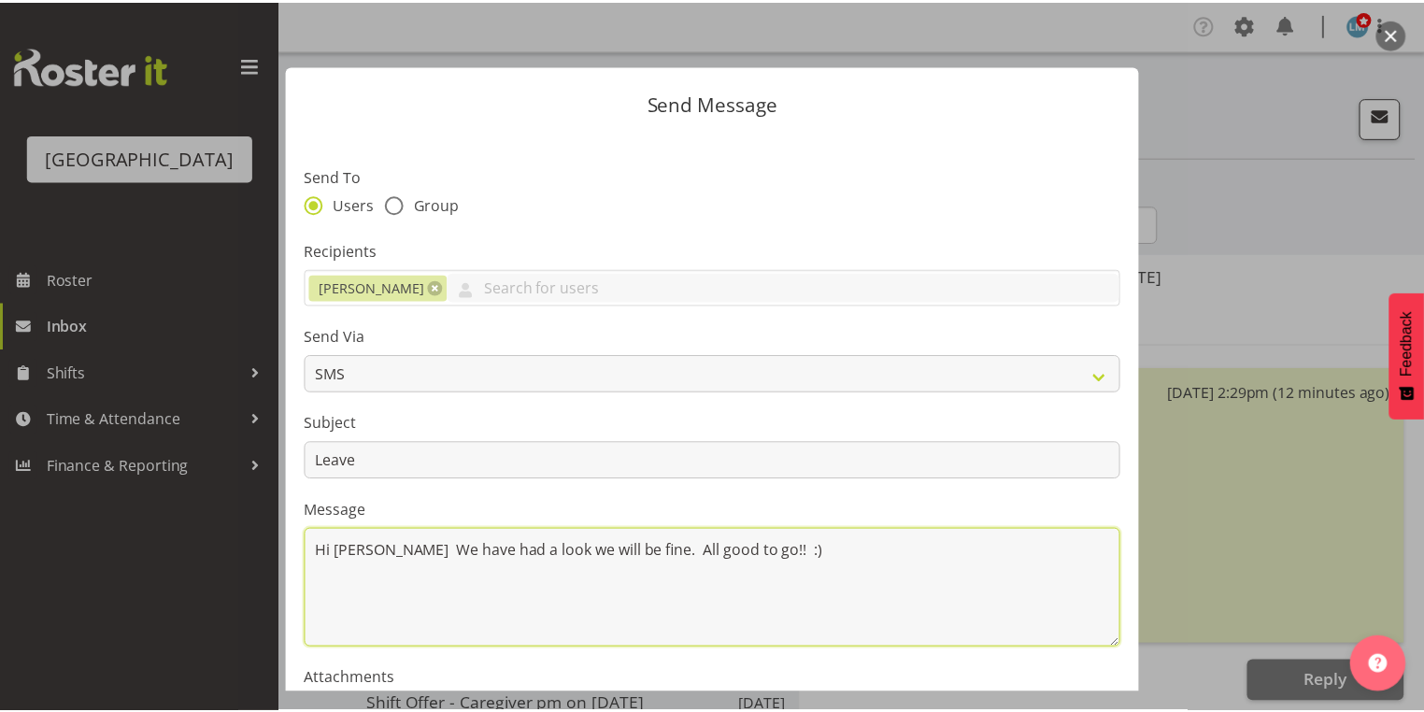
scroll to position [225, 0]
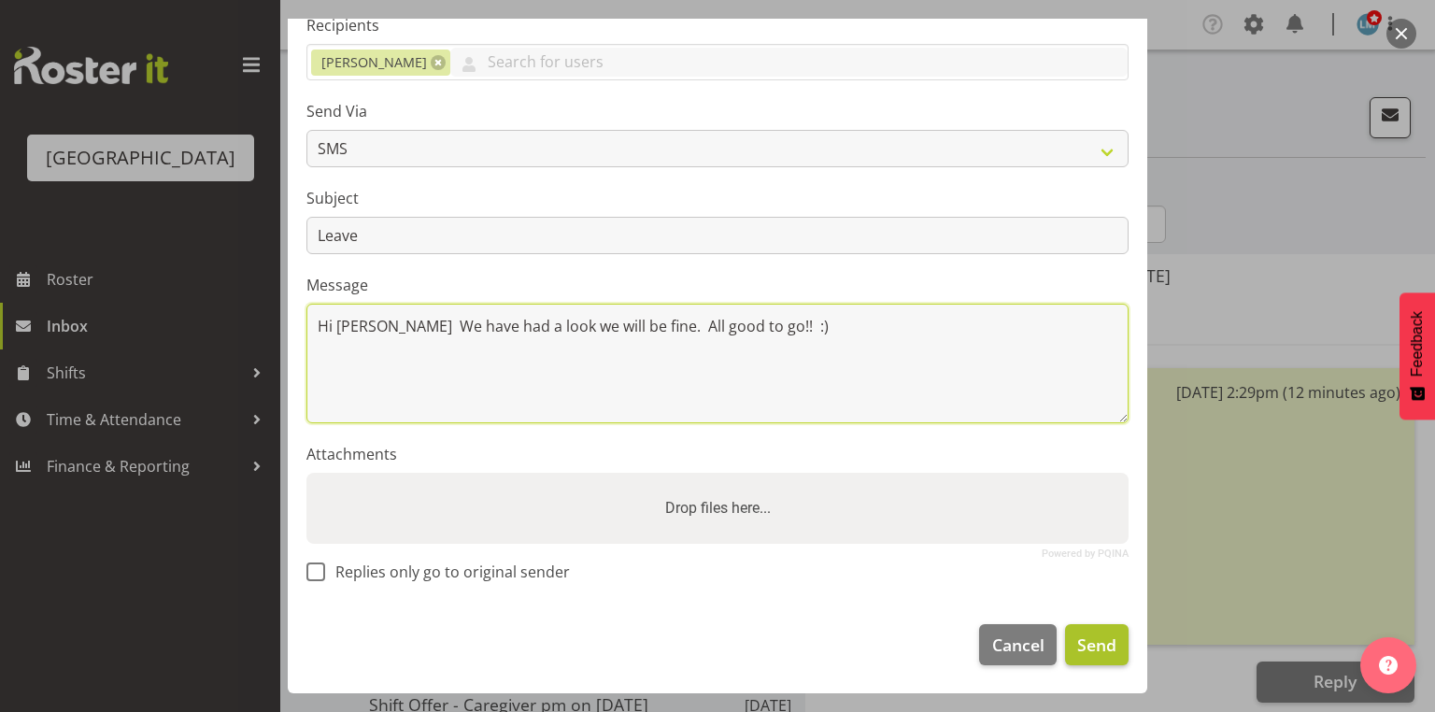
type textarea "Hi Masi We have had a look we will be fine. All good to go!! :)"
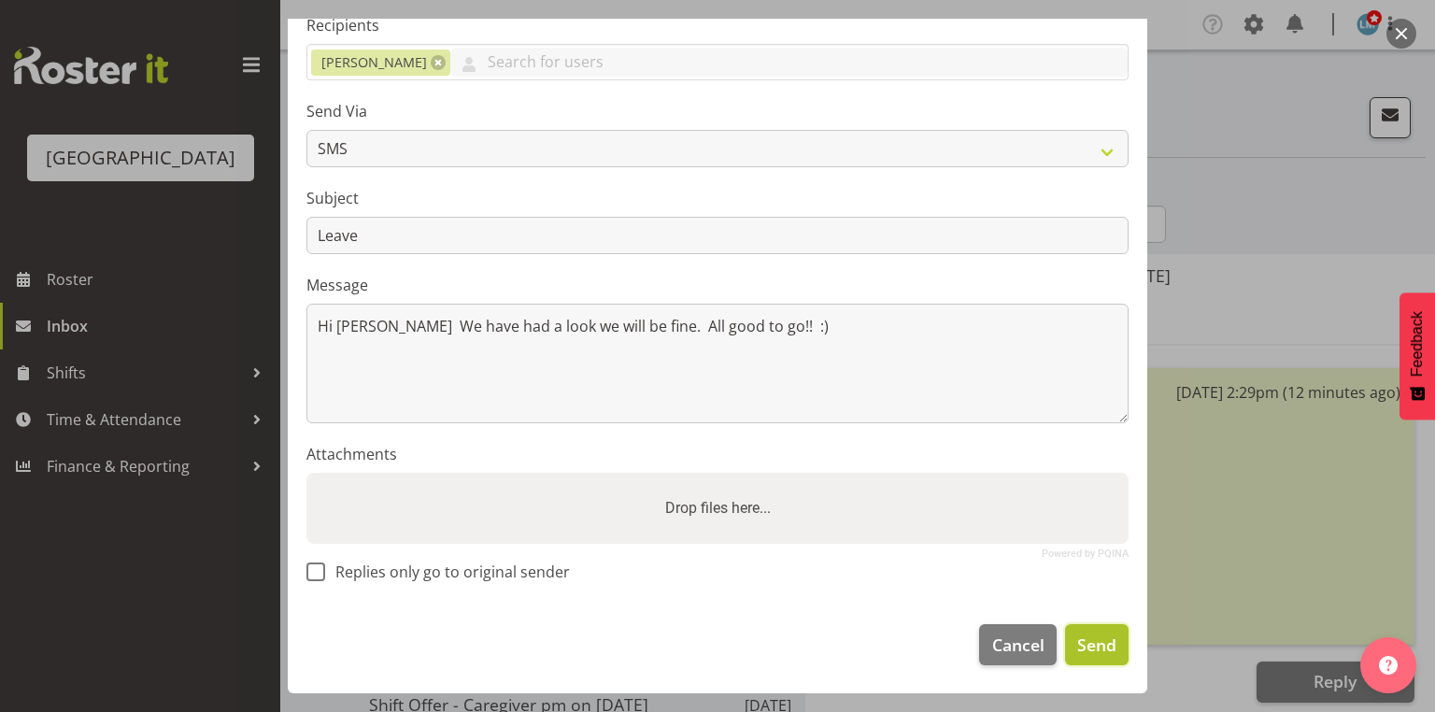
click at [1087, 642] on span "Send" at bounding box center [1096, 644] width 39 height 24
